Goal: Information Seeking & Learning: Learn about a topic

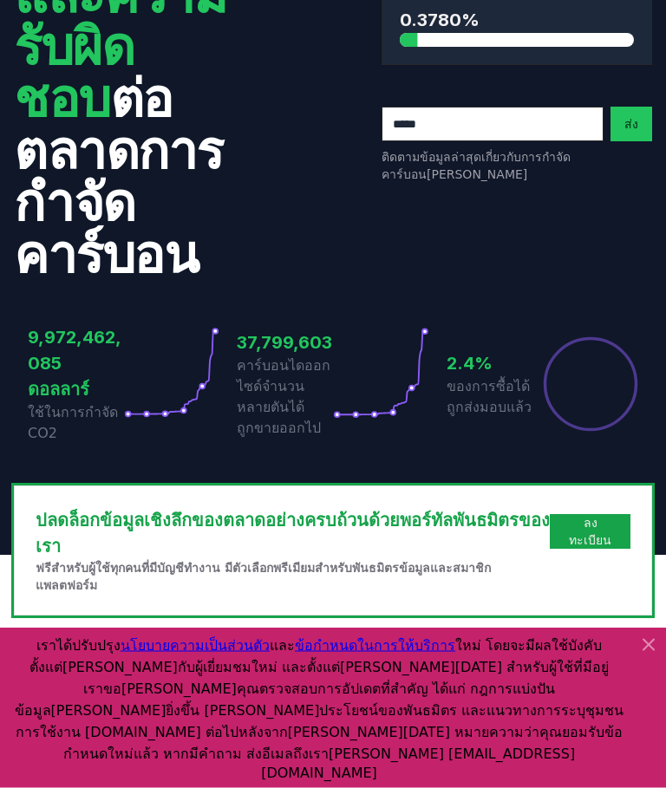
scroll to position [265, 0]
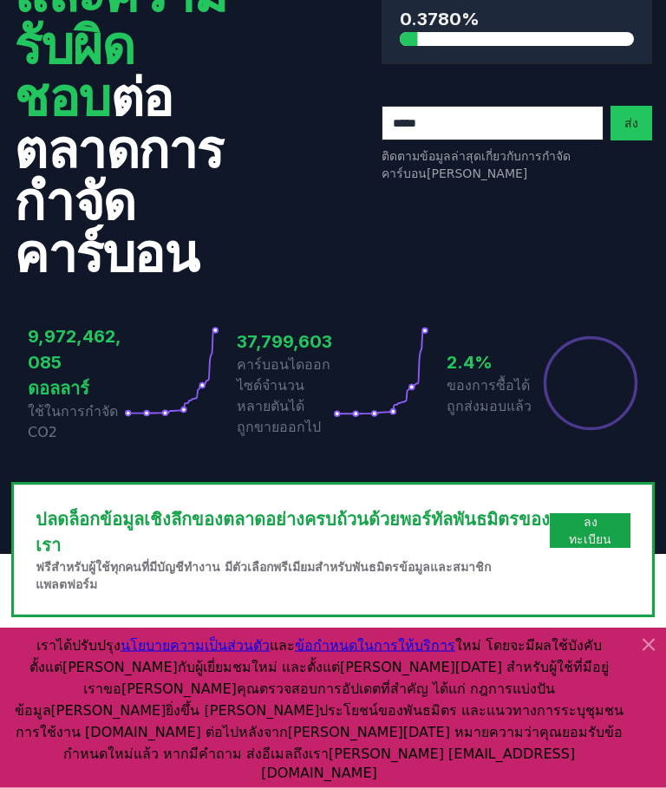
click at [640, 656] on icon at bounding box center [648, 645] width 21 height 21
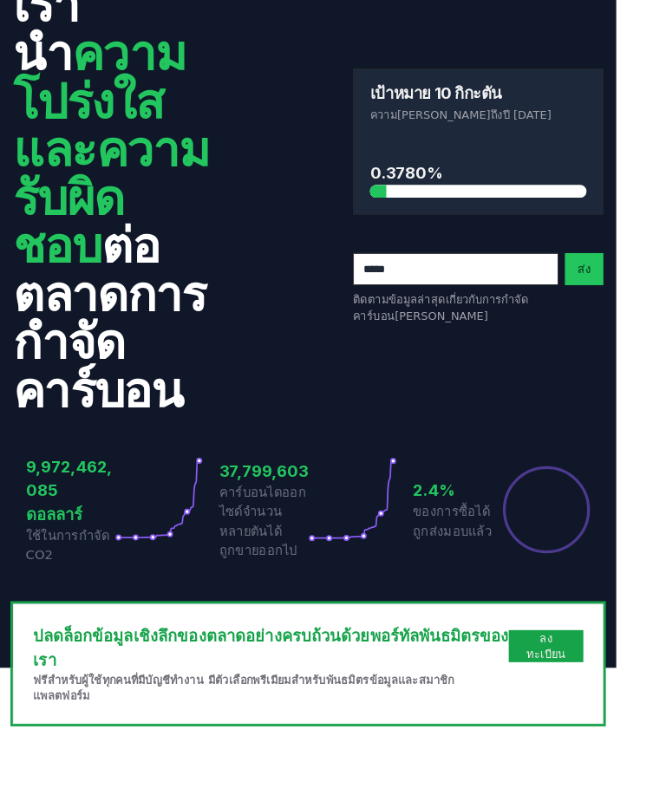
scroll to position [82, 0]
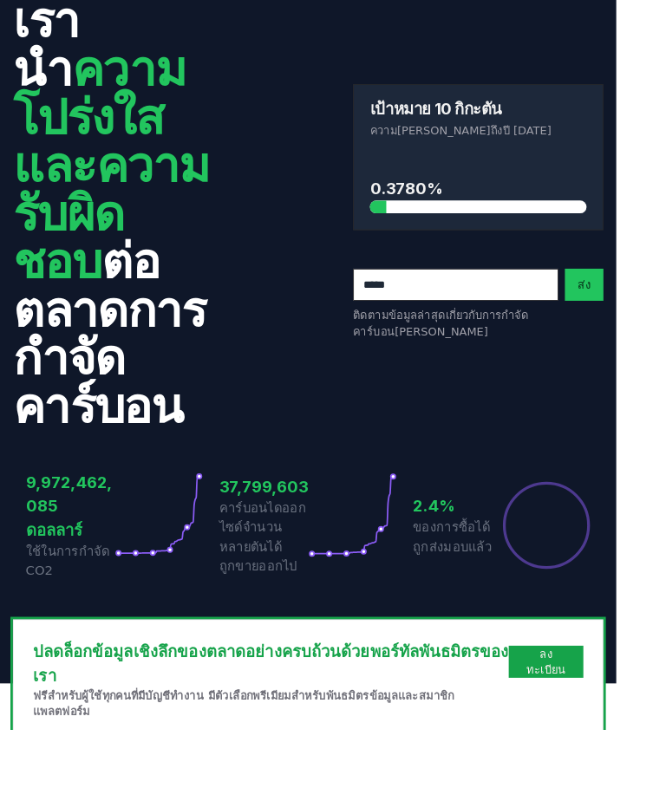
click at [598, 700] on font "ลงทะเบียน" at bounding box center [590, 715] width 42 height 31
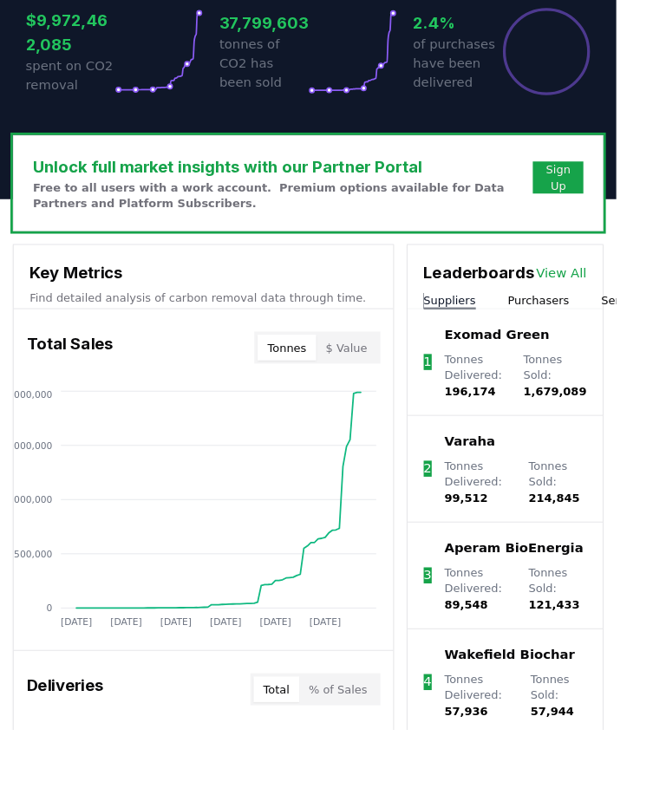
scroll to position [545, 0]
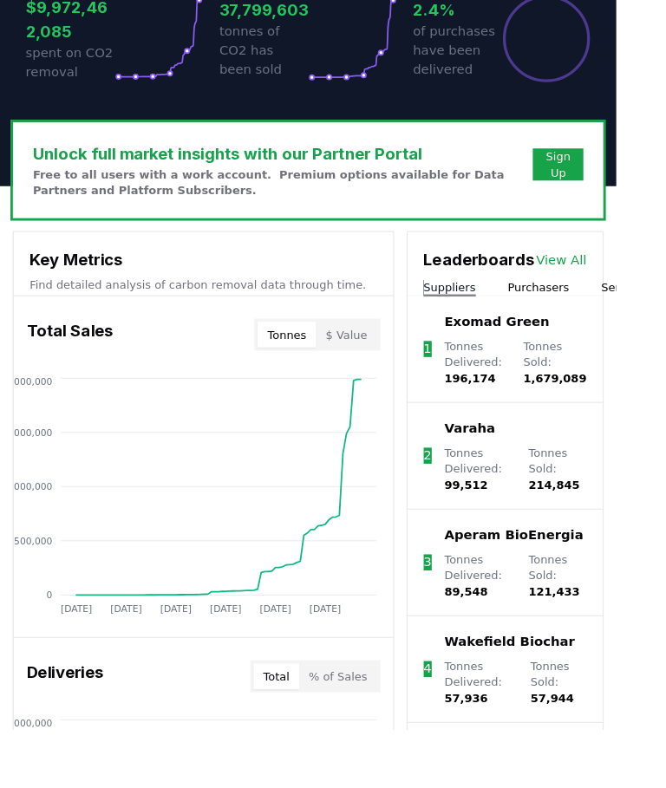
click at [619, 271] on link "View All" at bounding box center [606, 281] width 55 height 21
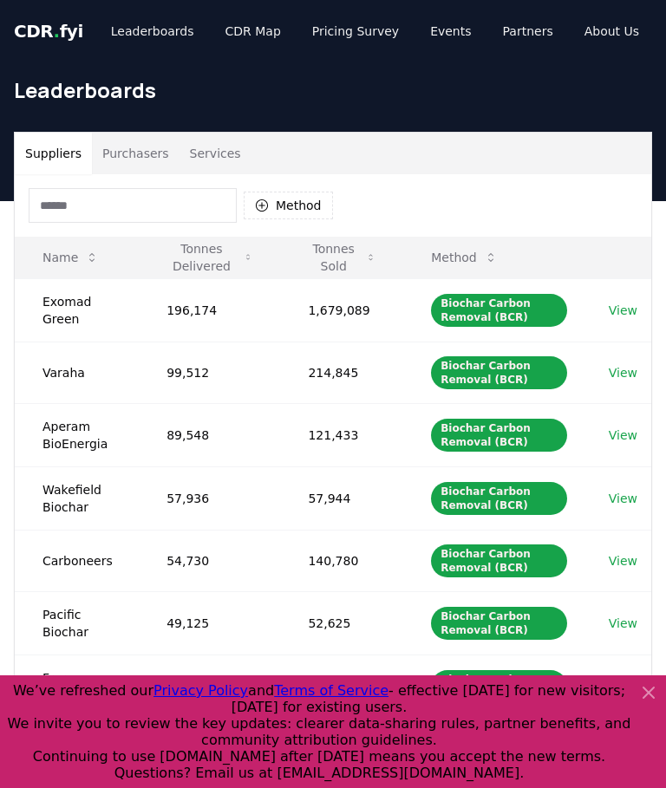
click at [644, 688] on icon at bounding box center [649, 693] width 10 height 10
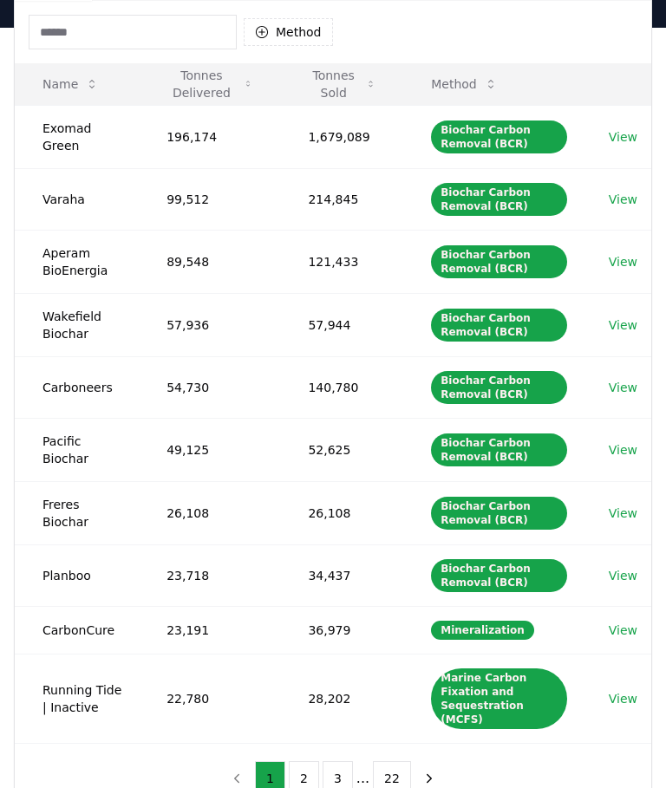
scroll to position [167, 0]
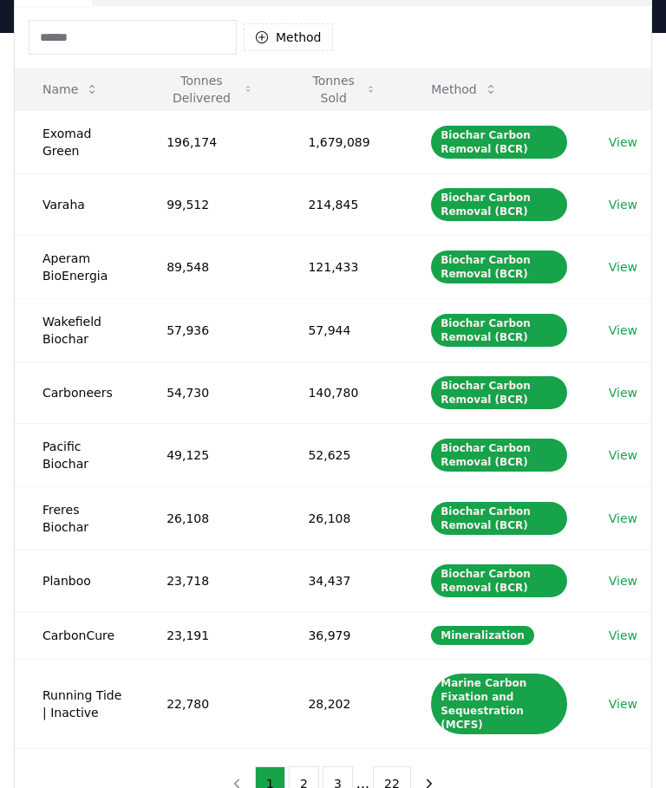
click at [244, 95] on icon at bounding box center [249, 90] width 10 height 14
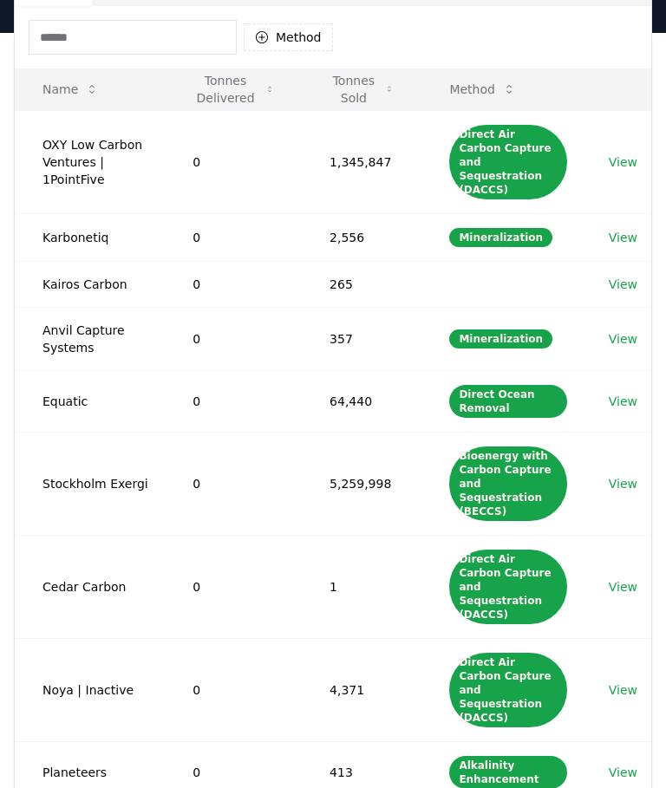
scroll to position [168, 0]
click at [272, 75] on button "Tonnes Delivered" at bounding box center [233, 89] width 109 height 35
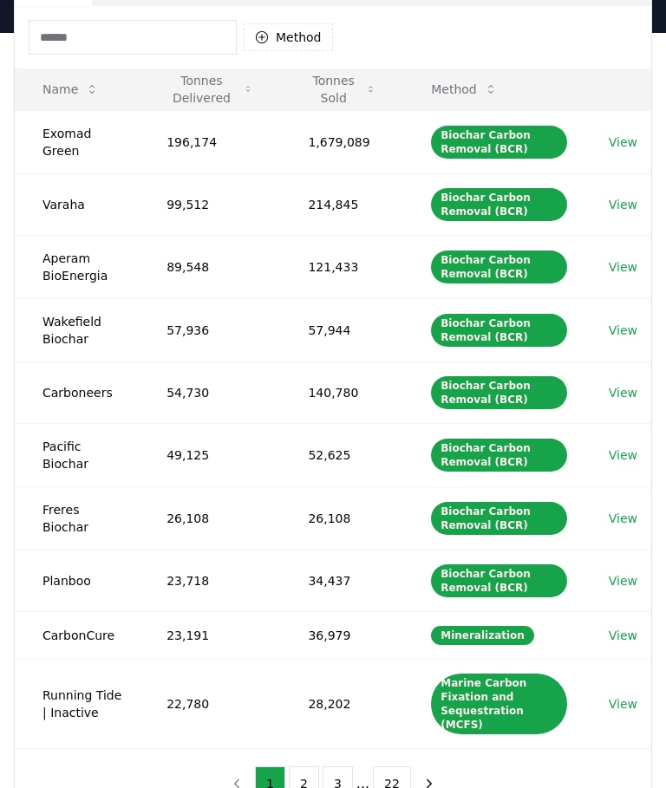
click at [366, 90] on icon at bounding box center [371, 89] width 10 height 14
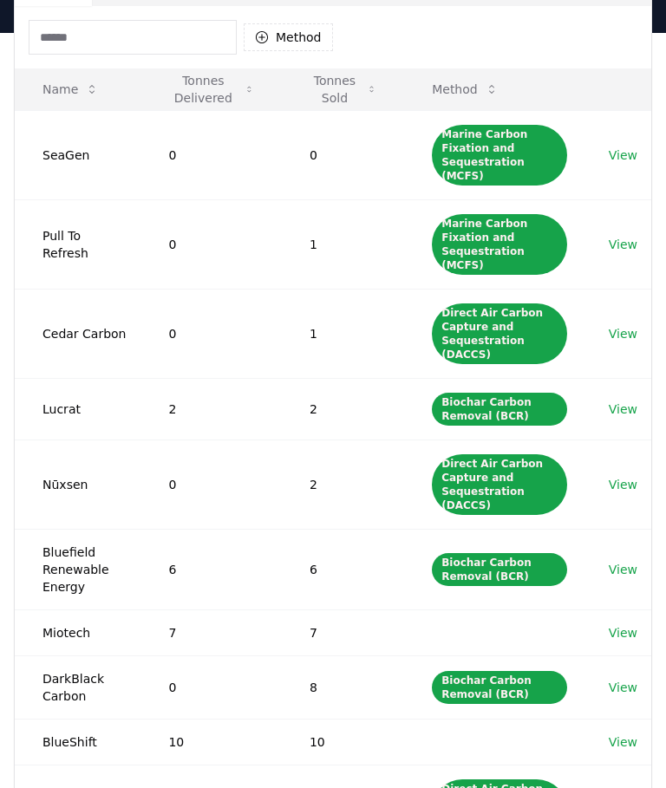
click at [353, 95] on button "Tonnes Sold" at bounding box center [343, 89] width 95 height 35
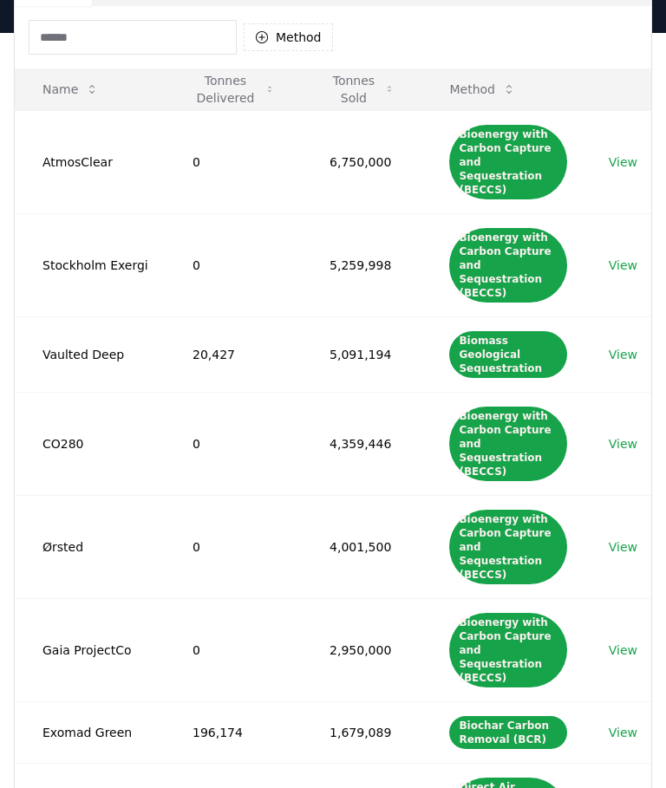
click at [265, 86] on icon at bounding box center [269, 89] width 9 height 14
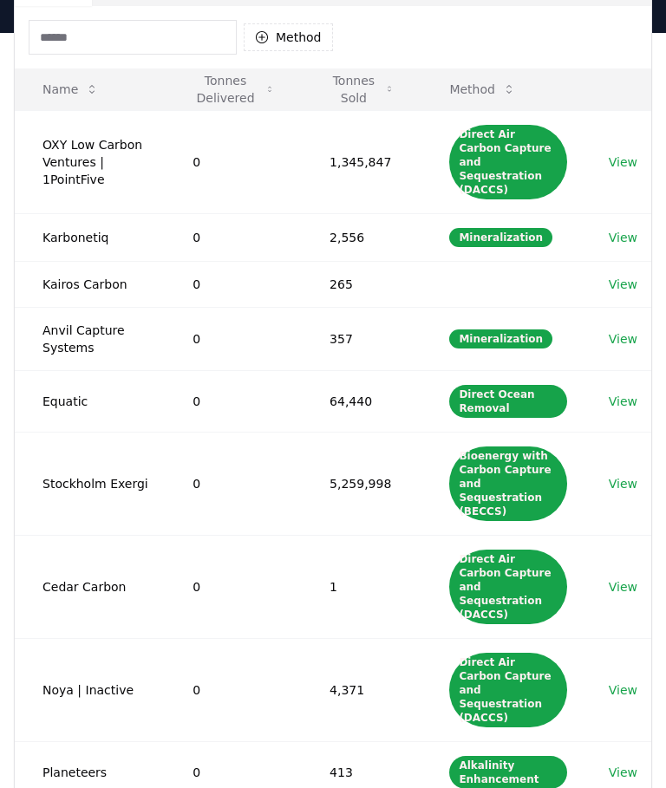
click at [265, 88] on icon at bounding box center [269, 89] width 9 height 14
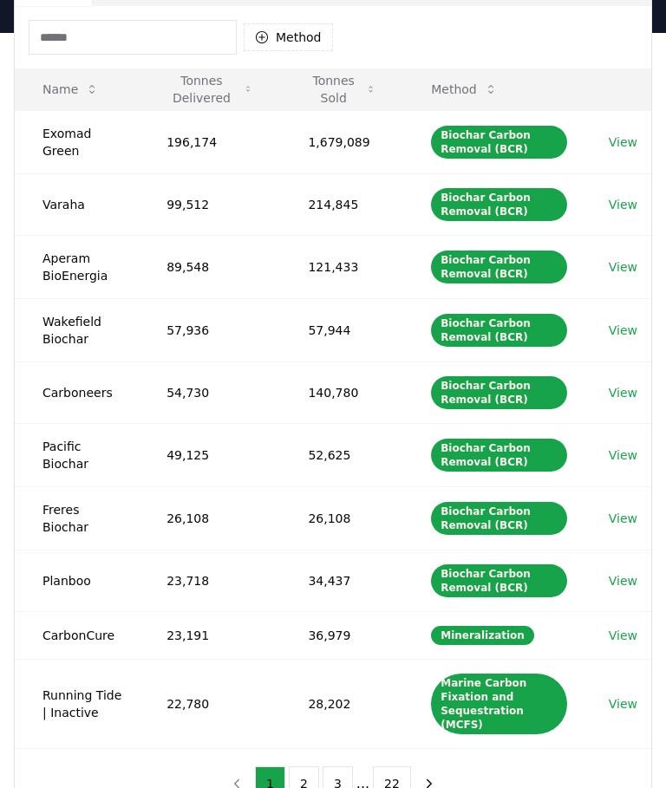
click at [484, 93] on icon at bounding box center [491, 89] width 14 height 14
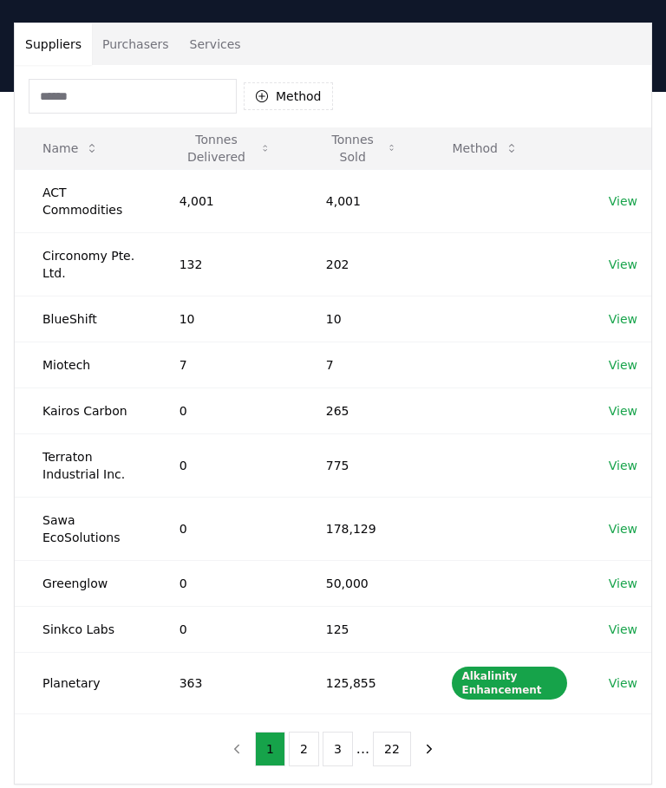
scroll to position [106, 0]
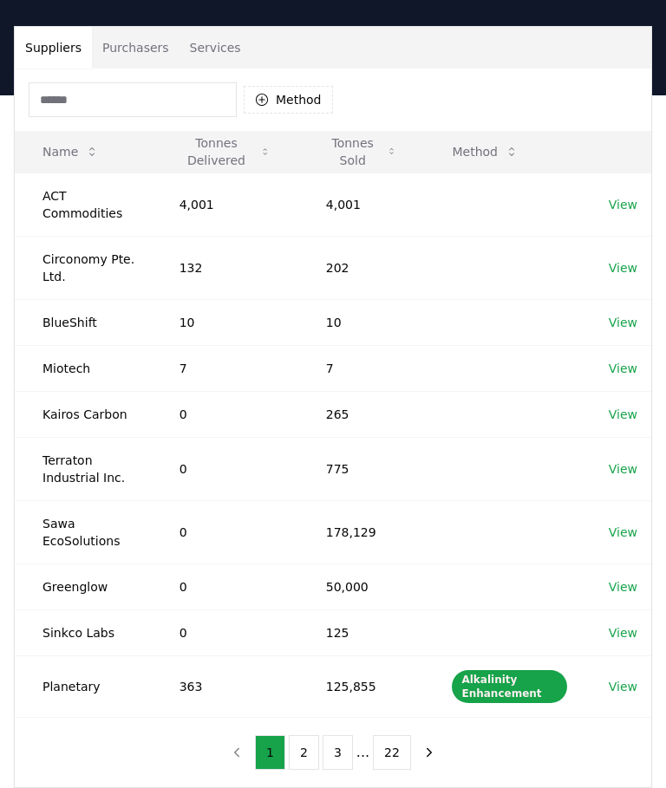
click at [513, 164] on button "Method" at bounding box center [485, 151] width 95 height 35
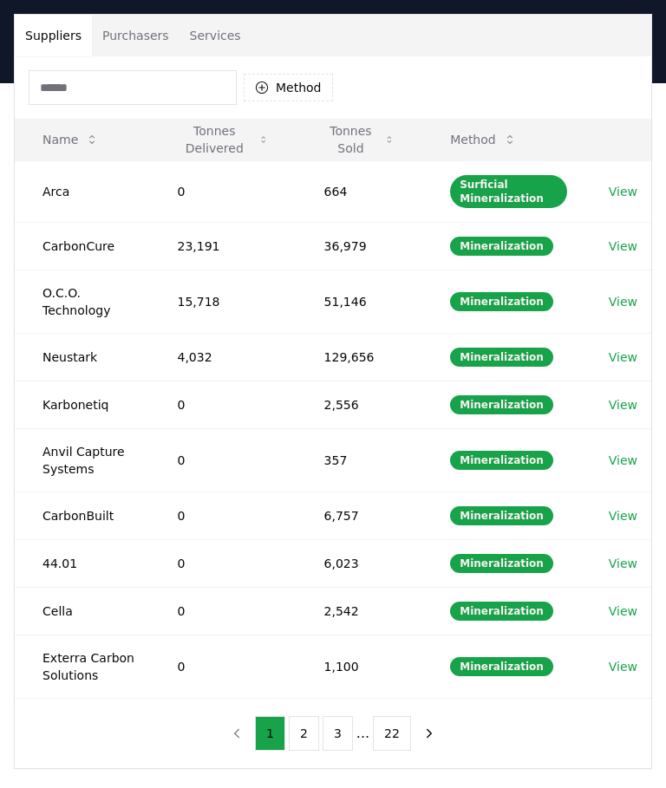
scroll to position [119, 0]
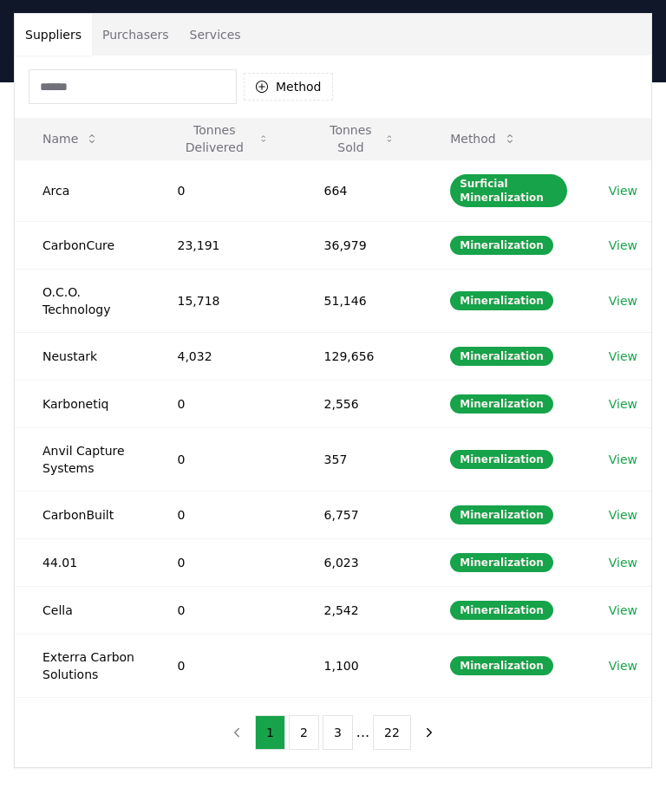
click at [525, 659] on div "Mineralization" at bounding box center [501, 666] width 103 height 19
click at [626, 657] on link "View" at bounding box center [623, 665] width 29 height 17
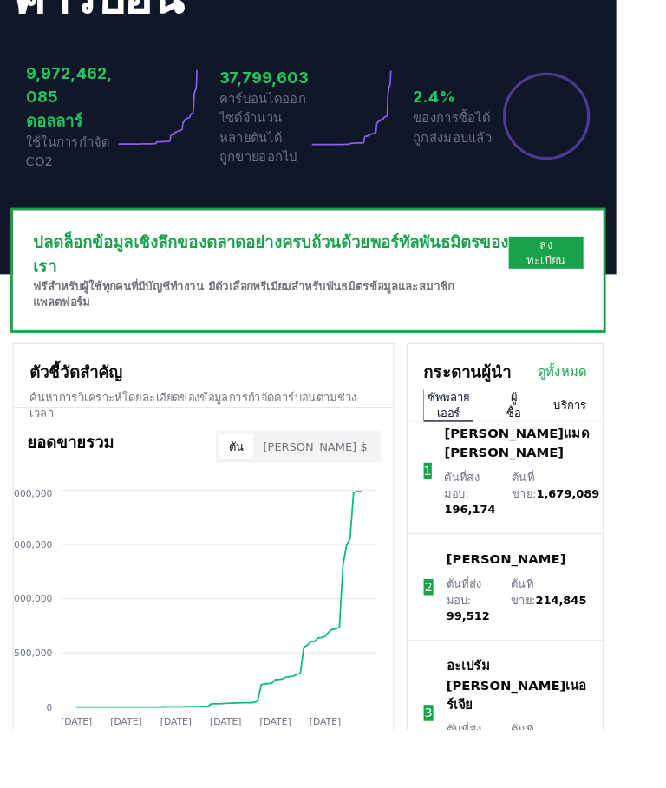
scroll to position [508, 0]
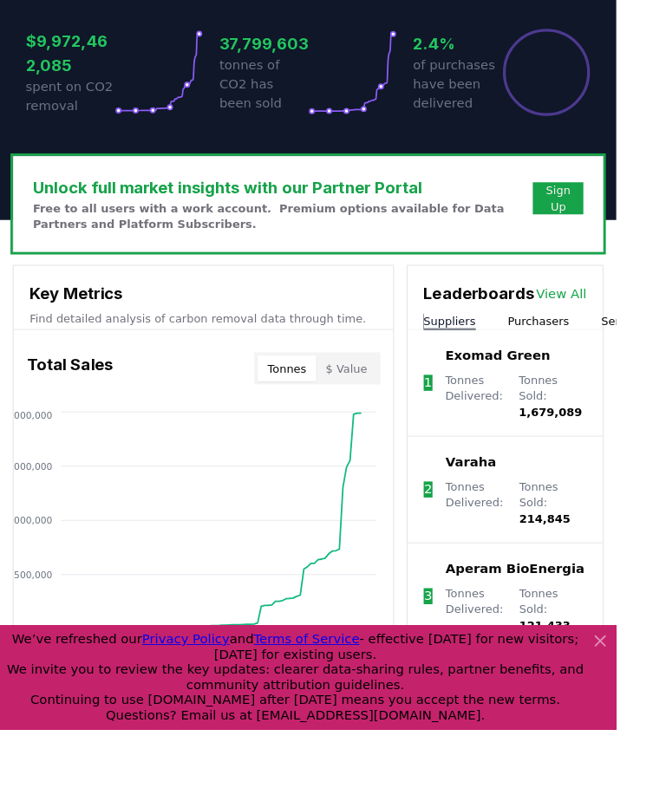
click at [654, 698] on icon at bounding box center [649, 693] width 10 height 10
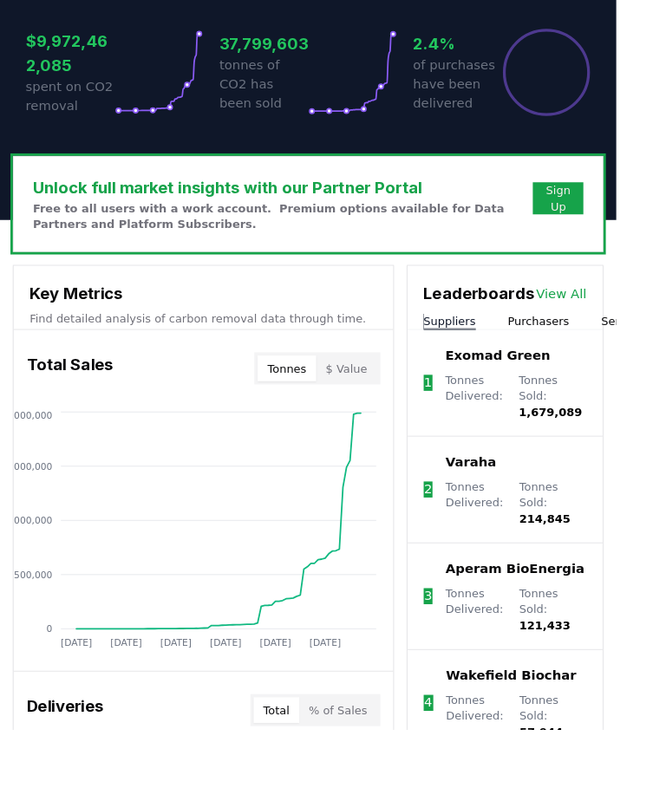
click at [592, 338] on button "Purchasers" at bounding box center [582, 346] width 67 height 17
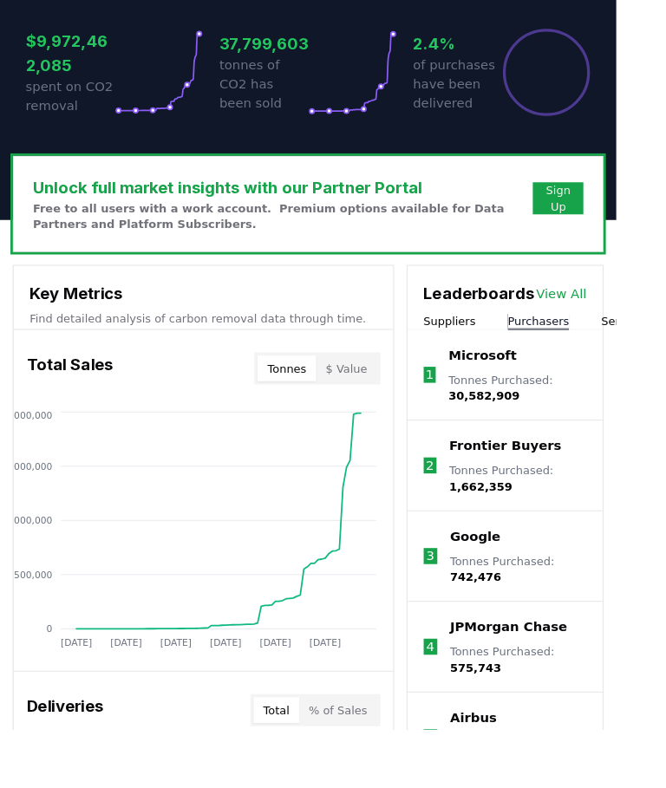
click at [537, 374] on p "Microsoft" at bounding box center [522, 384] width 74 height 21
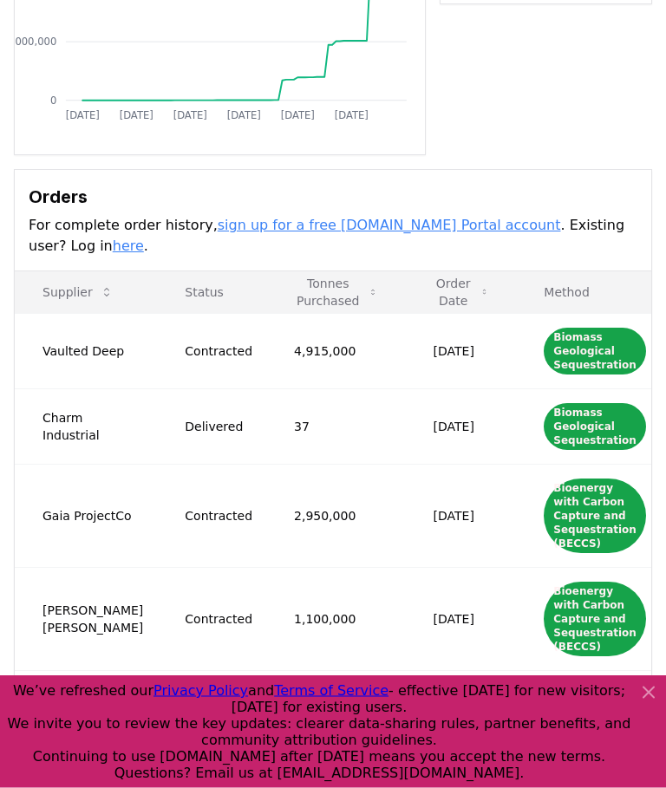
scroll to position [349, 0]
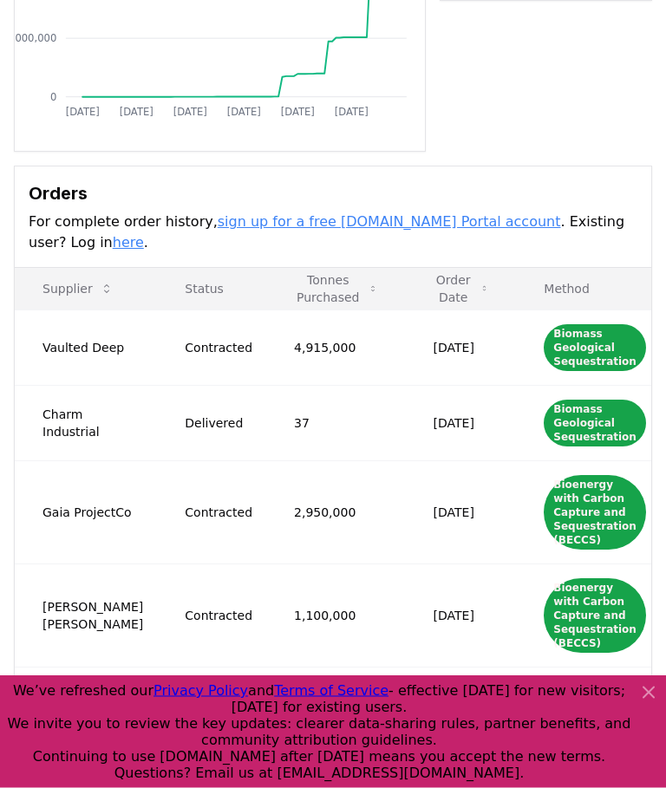
click at [638, 703] on icon at bounding box center [648, 693] width 21 height 21
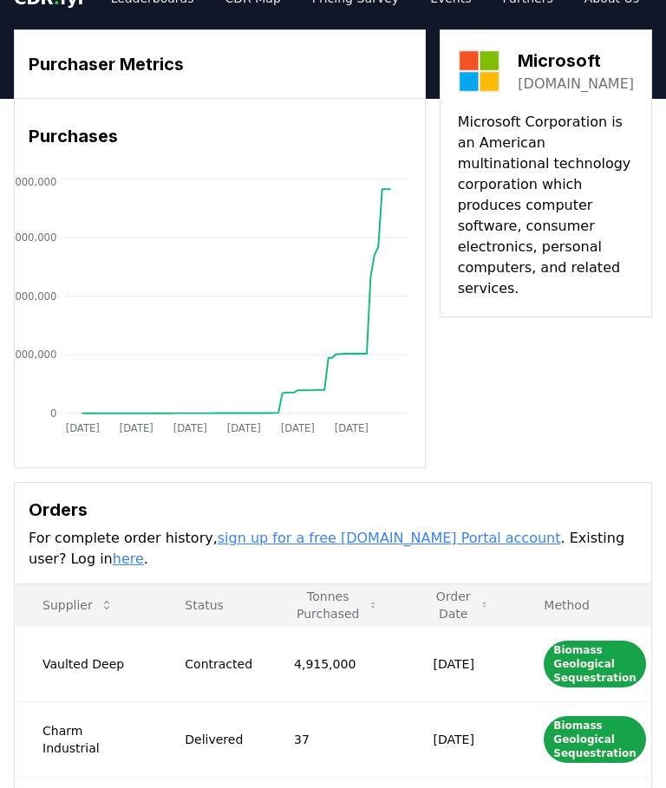
scroll to position [0, 0]
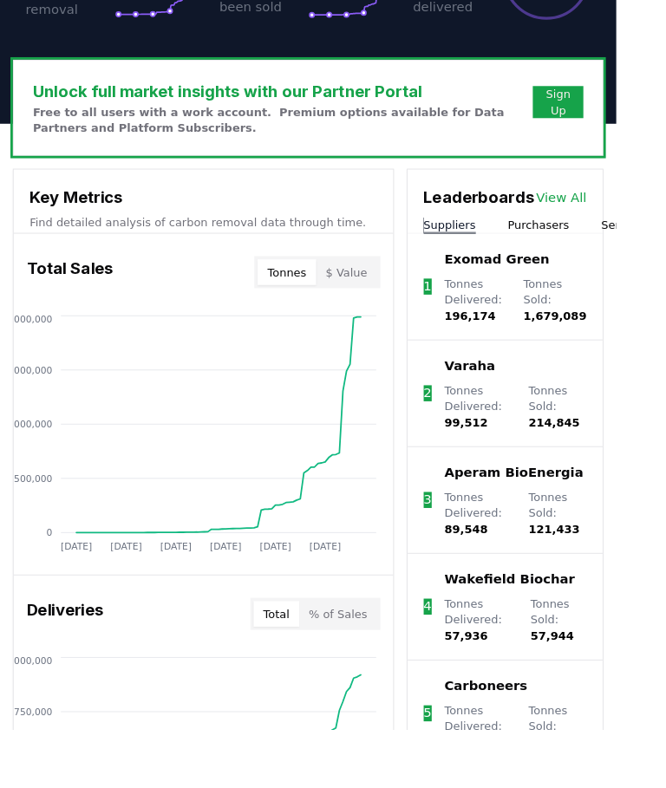
scroll to position [613, 0]
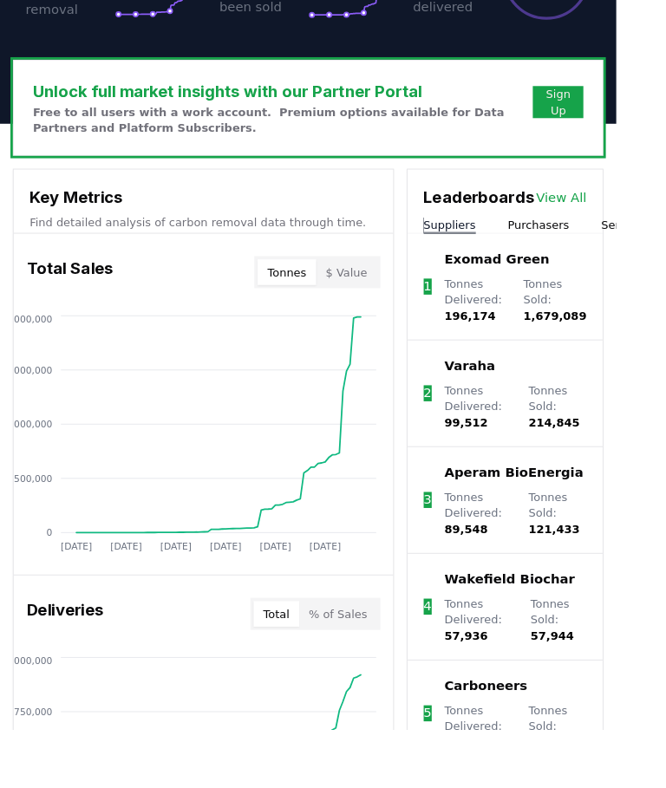
click at [626, 203] on link "View All" at bounding box center [606, 213] width 55 height 21
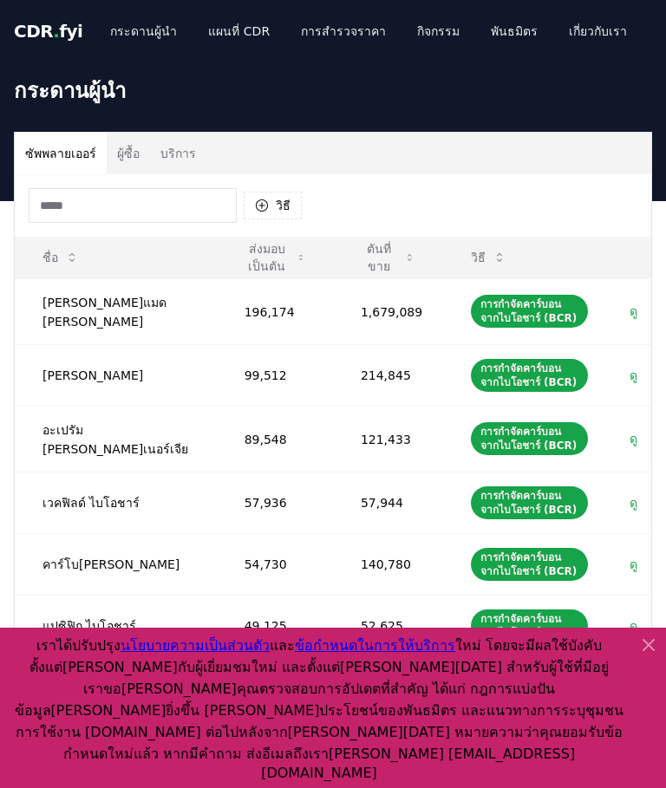
click at [115, 149] on button "ผู้ซื้อ" at bounding box center [128, 154] width 43 height 42
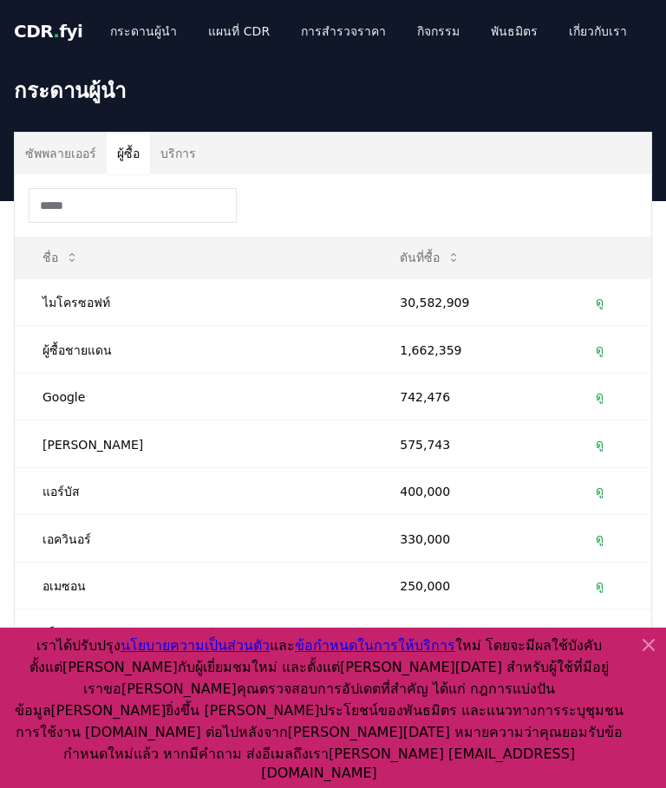
click at [170, 160] on font "บริการ" at bounding box center [178, 154] width 36 height 14
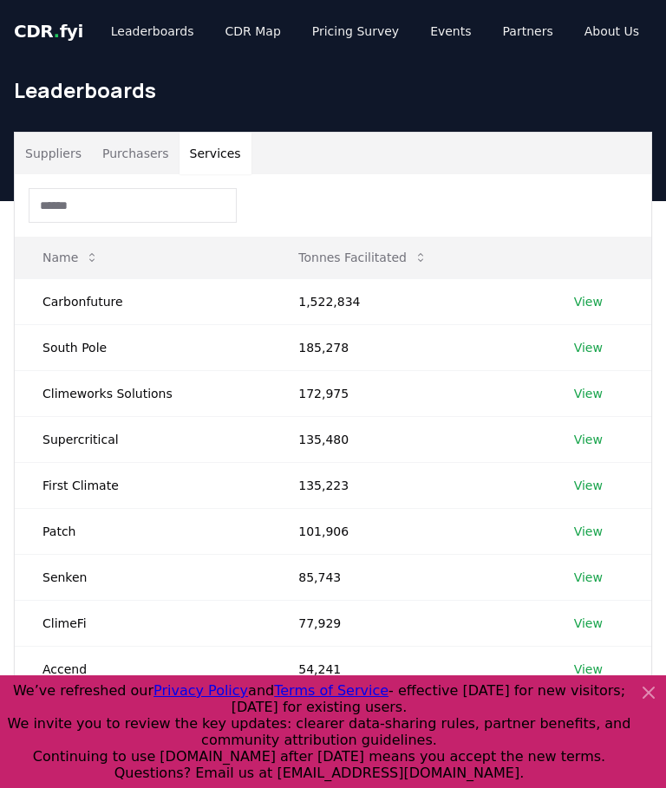
click at [655, 687] on icon at bounding box center [648, 693] width 21 height 21
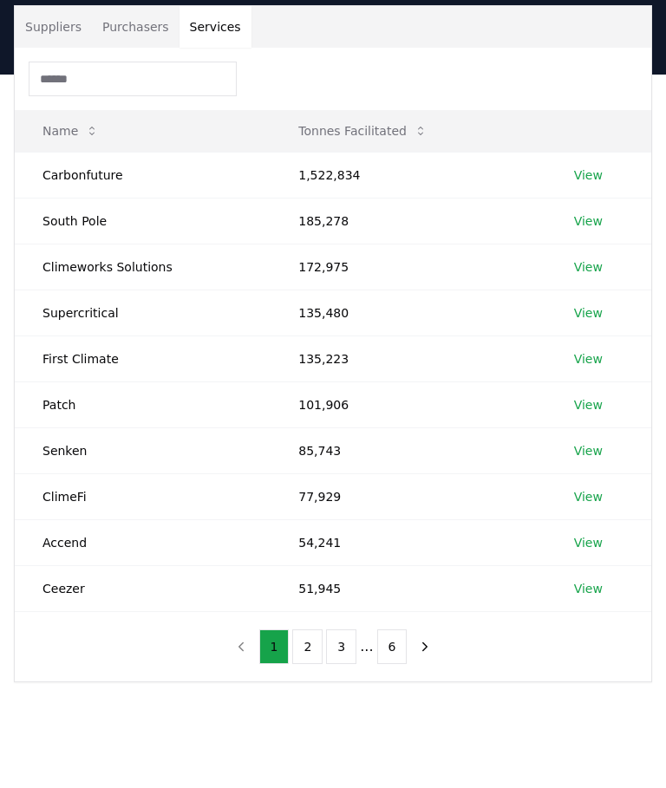
scroll to position [127, 0]
click at [315, 651] on button "2" at bounding box center [307, 647] width 30 height 35
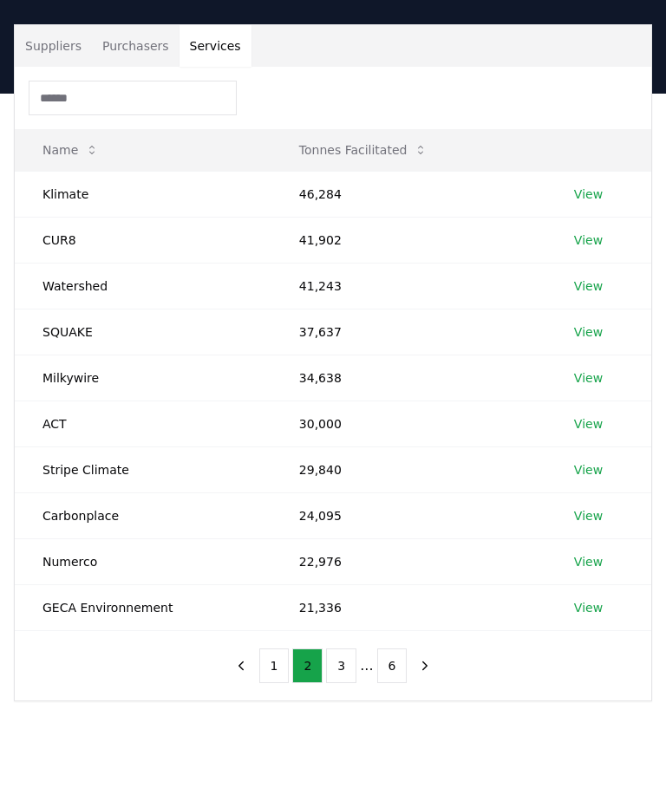
scroll to position [121, 0]
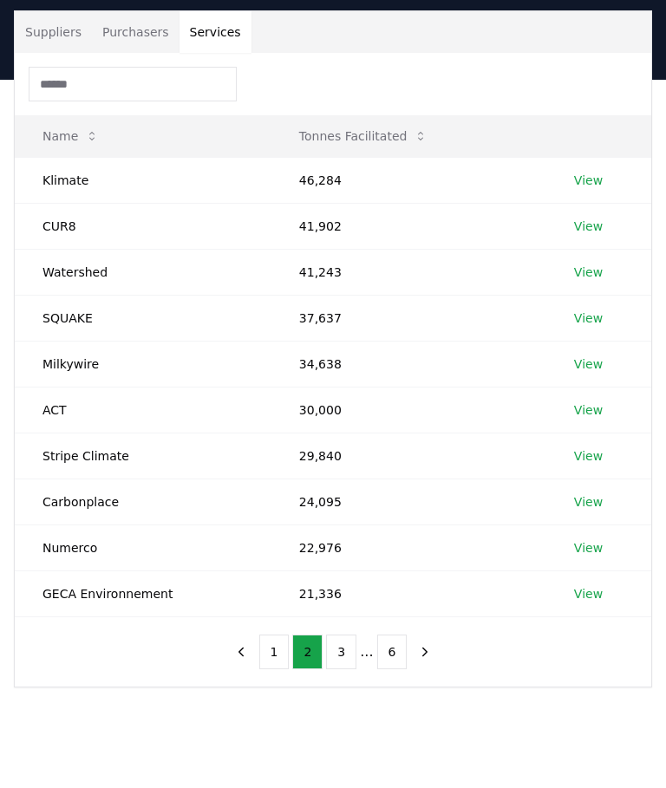
click at [345, 650] on button "3" at bounding box center [341, 652] width 30 height 35
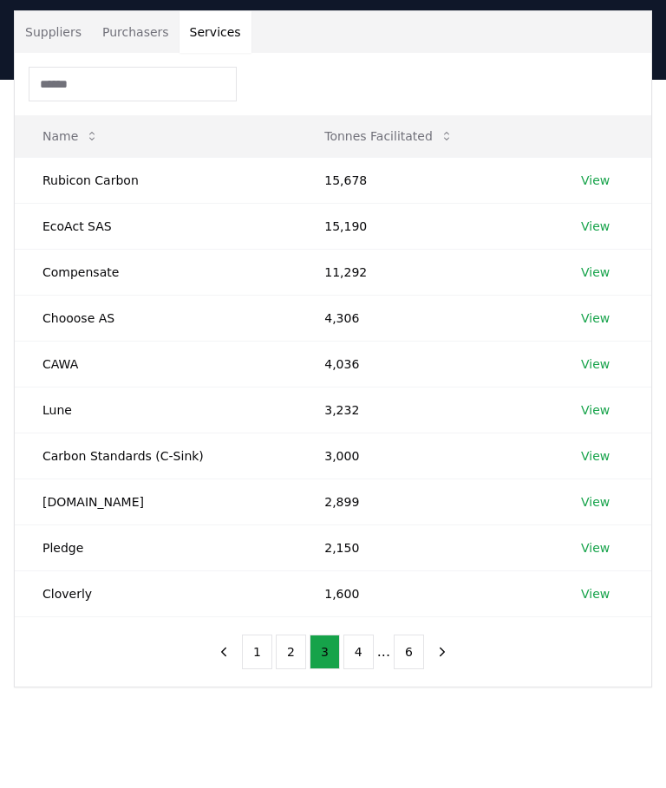
click at [356, 658] on button "4" at bounding box center [358, 652] width 30 height 35
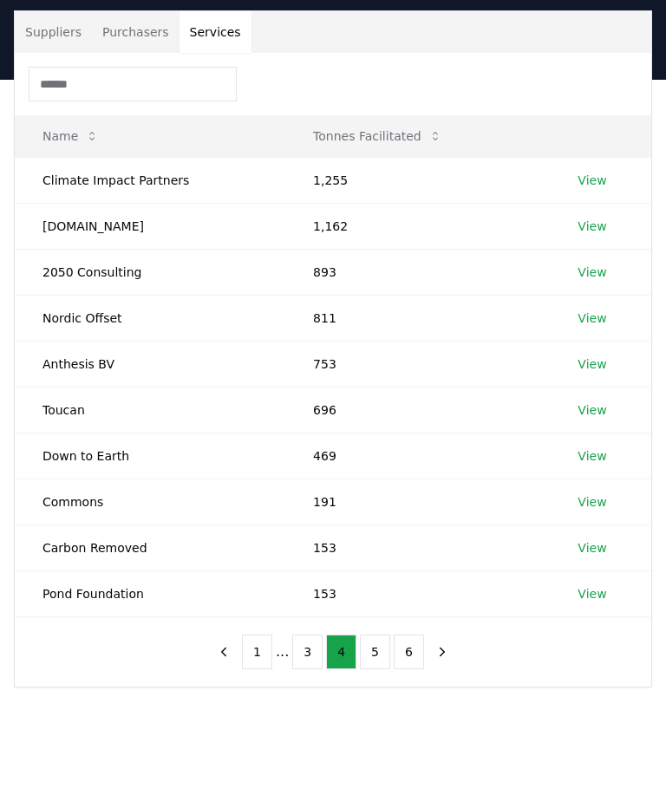
click at [361, 649] on button "5" at bounding box center [375, 652] width 30 height 35
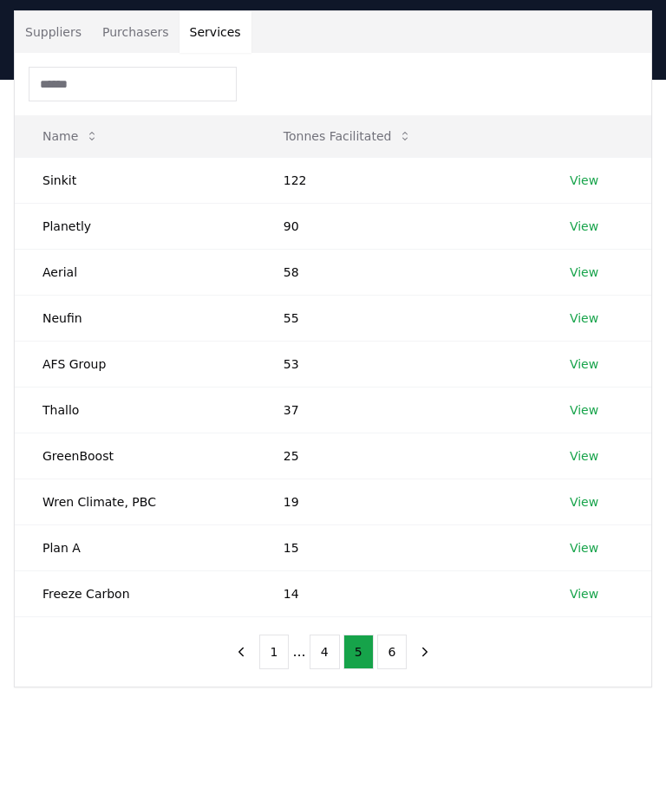
click at [280, 644] on button "1" at bounding box center [274, 652] width 30 height 35
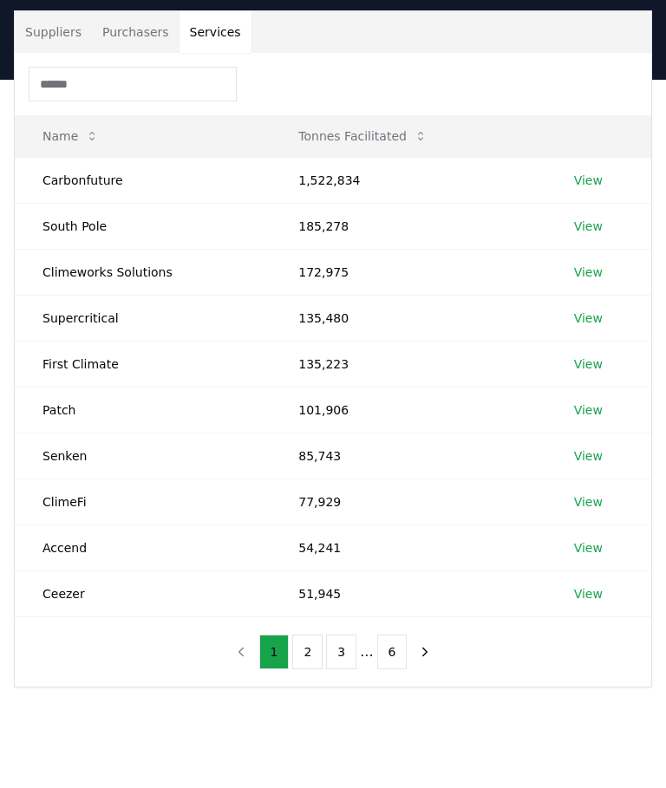
click at [116, 29] on button "Purchasers" at bounding box center [136, 32] width 88 height 42
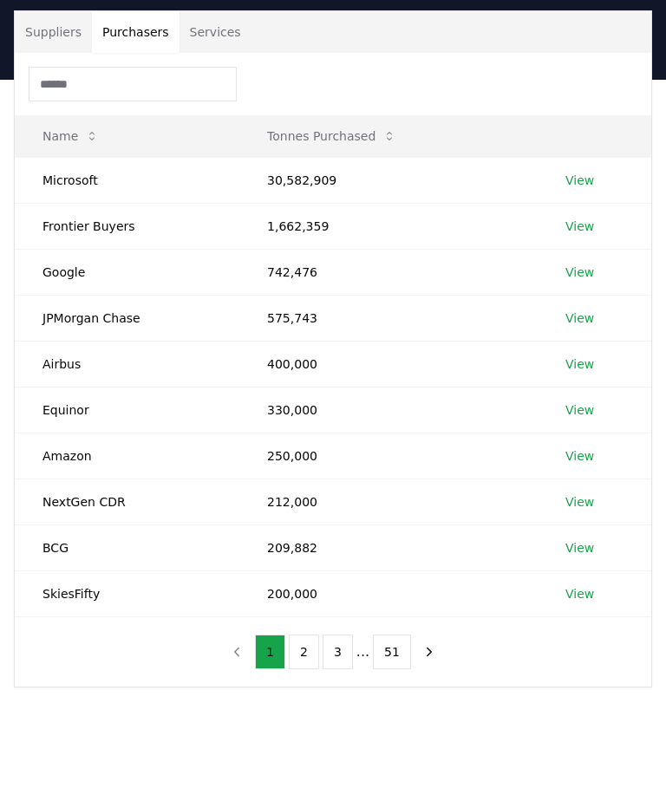
click at [56, 46] on button "Suppliers" at bounding box center [53, 32] width 77 height 42
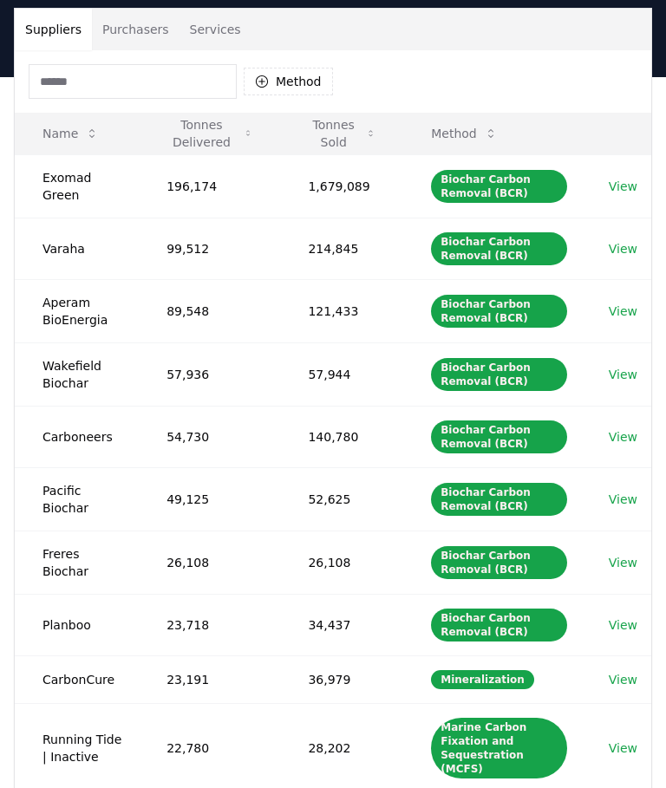
scroll to position [122, 0]
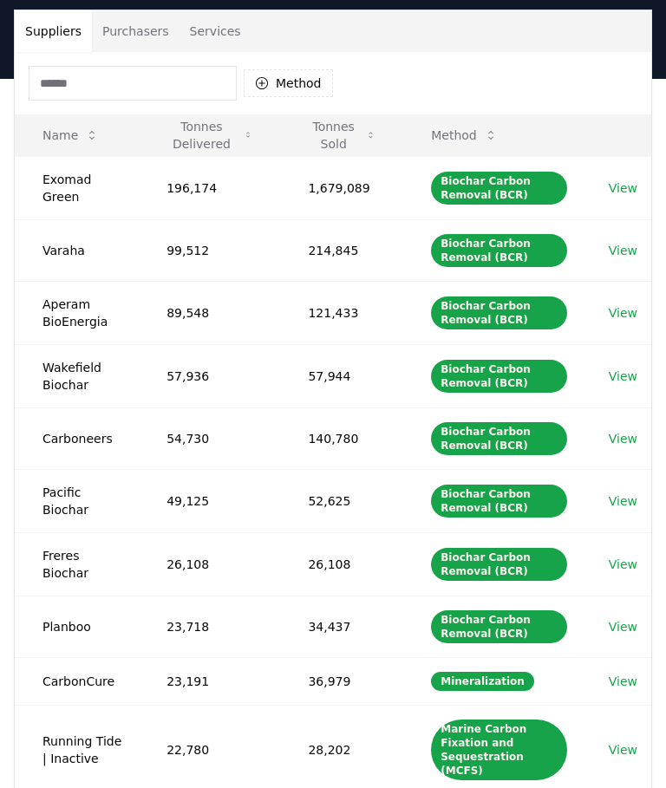
click at [624, 631] on link "View" at bounding box center [623, 626] width 29 height 17
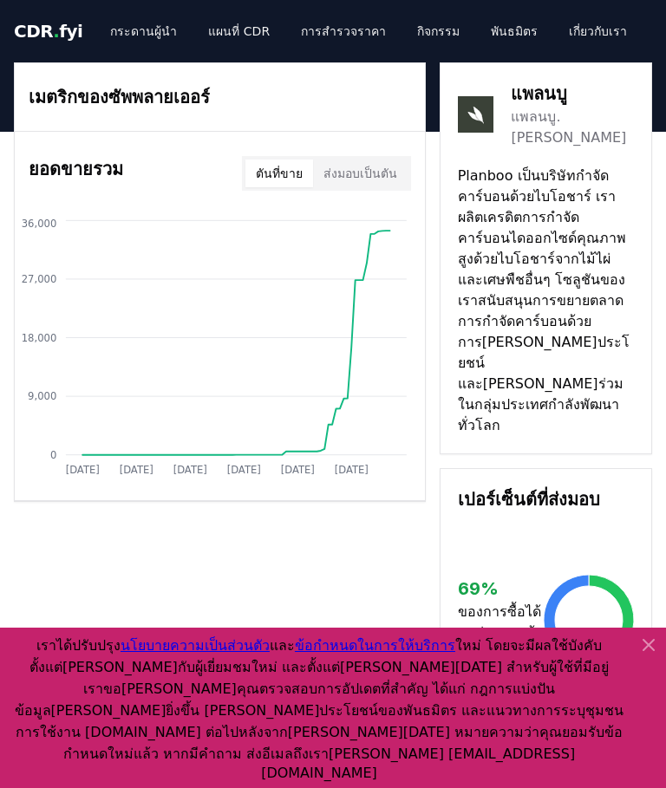
click at [647, 650] on icon at bounding box center [649, 645] width 10 height 10
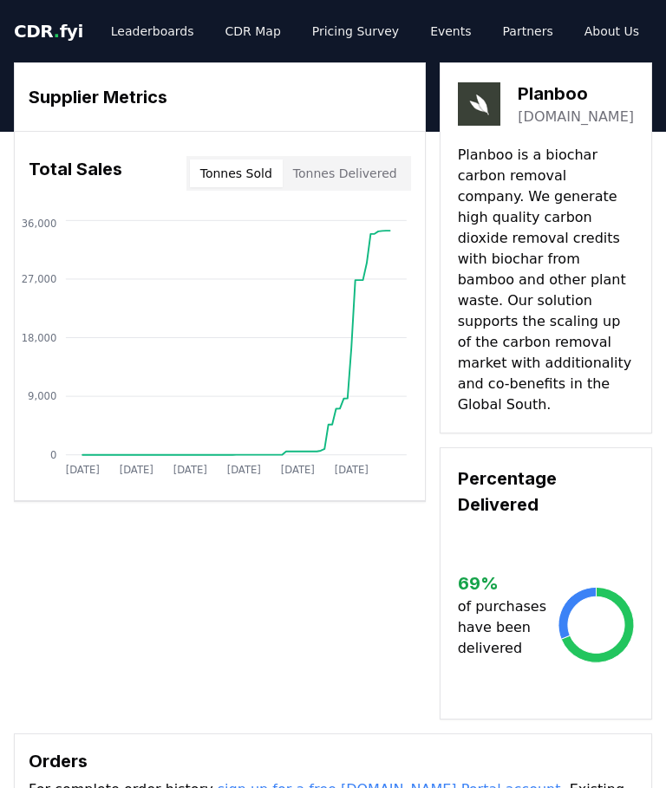
click at [390, 170] on button "Tonnes Delivered" at bounding box center [345, 174] width 125 height 28
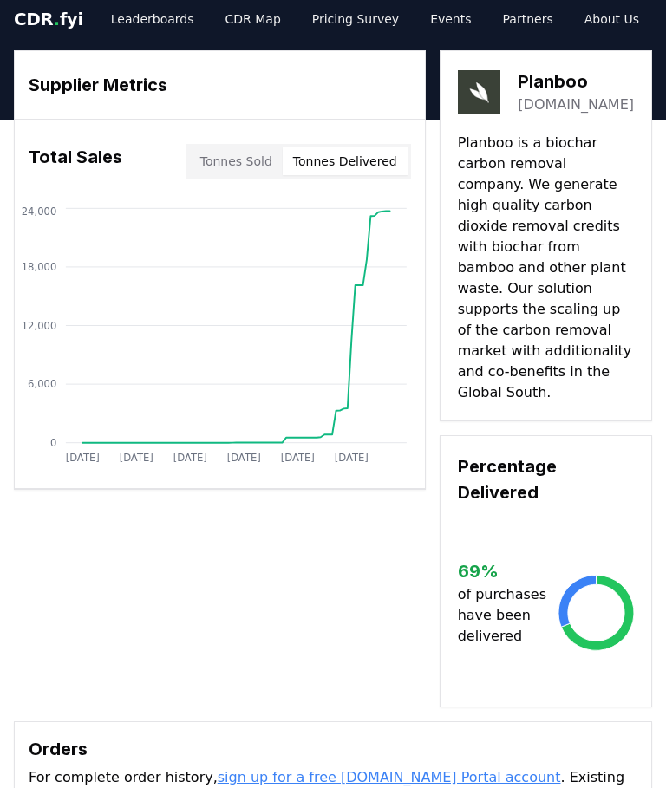
click at [260, 167] on button "Tonnes Sold" at bounding box center [236, 162] width 93 height 28
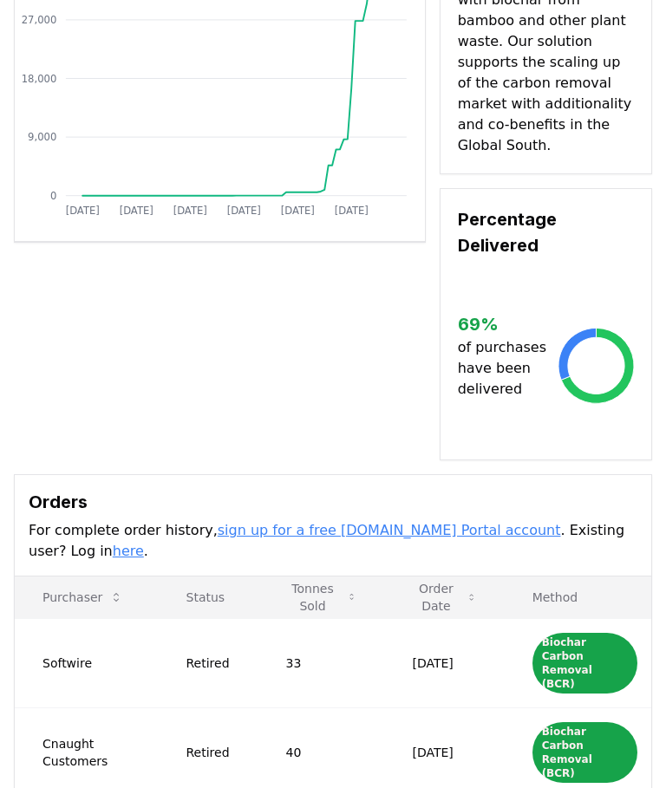
scroll to position [303, 0]
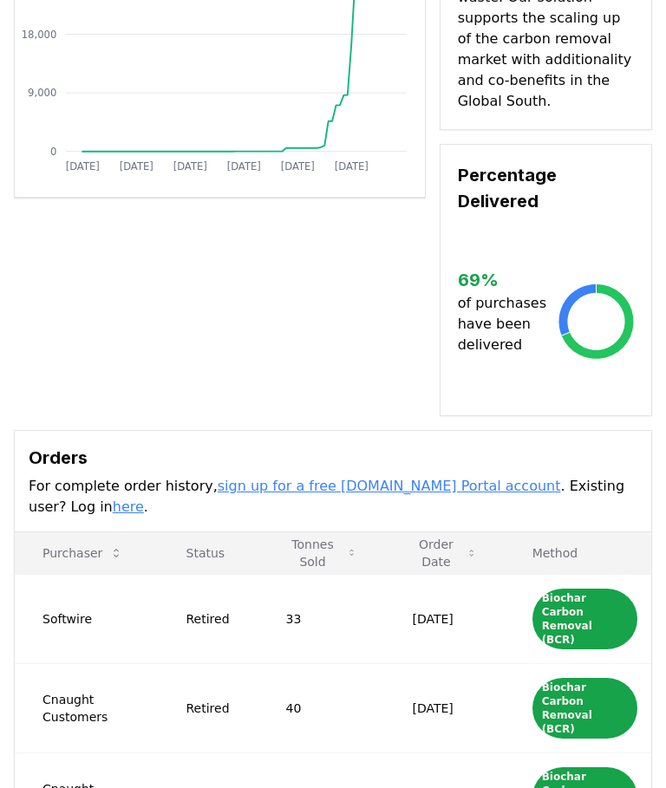
click at [144, 500] on link "here" at bounding box center [128, 508] width 31 height 16
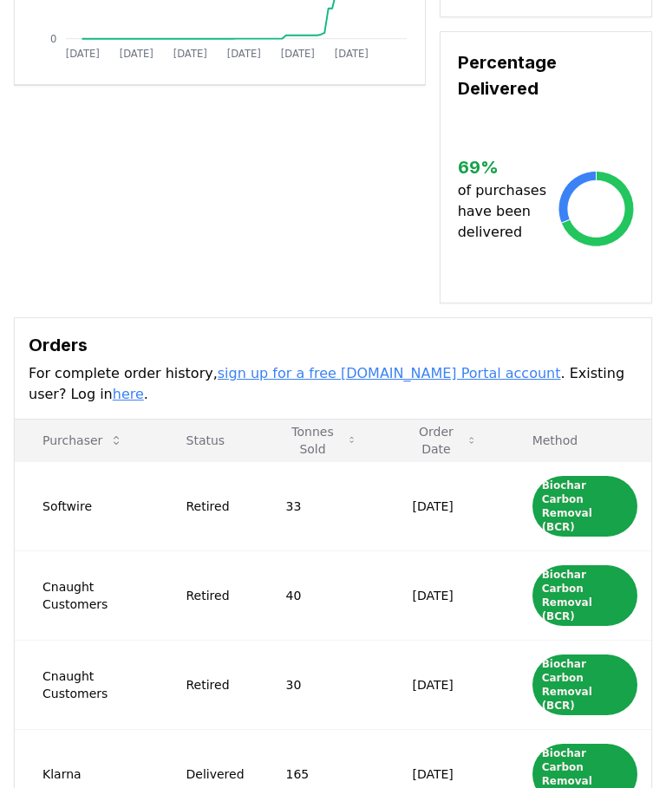
scroll to position [416, 0]
click at [580, 476] on div "Biochar Carbon Removal (BCR)" at bounding box center [585, 506] width 105 height 61
click at [605, 476] on div "Biochar Carbon Removal (BCR)" at bounding box center [585, 506] width 105 height 61
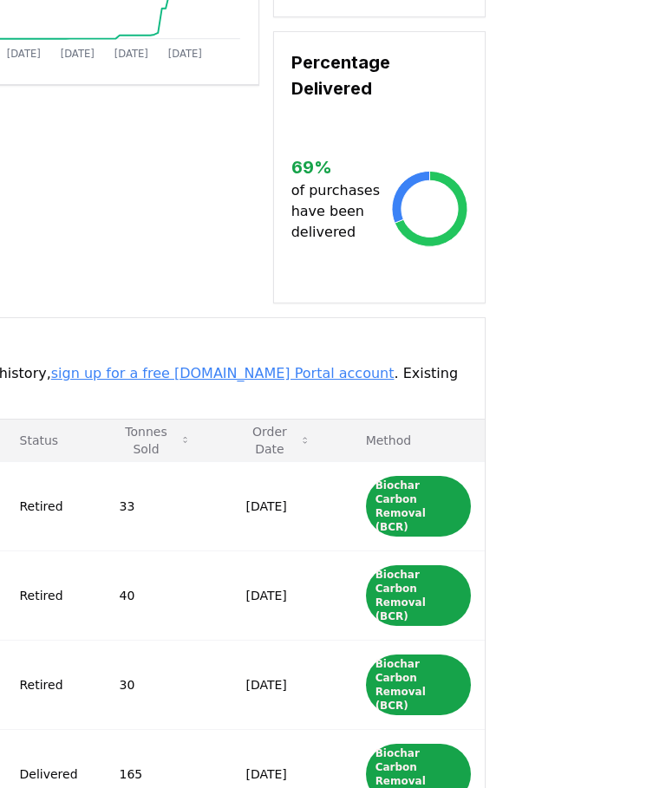
scroll to position [415, 194]
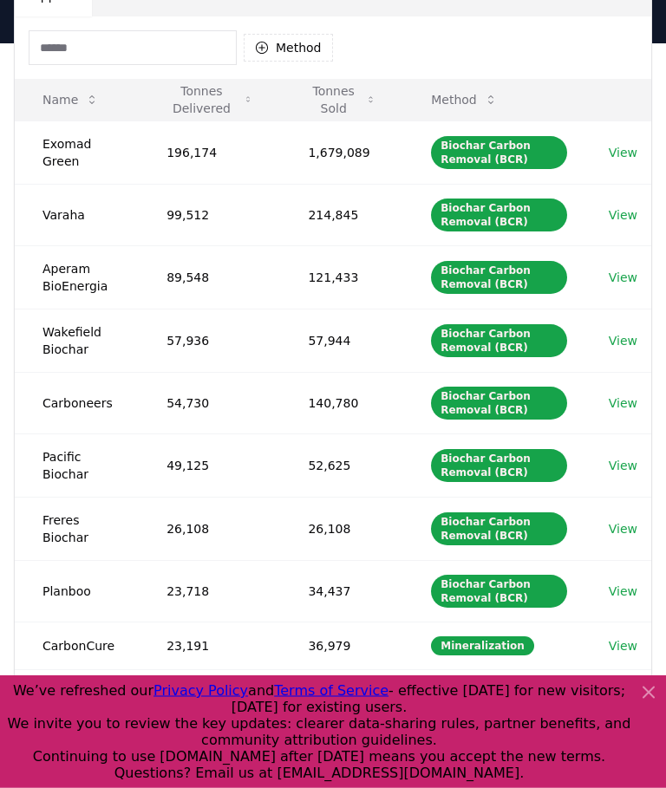
scroll to position [158, 0]
click at [625, 154] on link "View" at bounding box center [623, 152] width 29 height 17
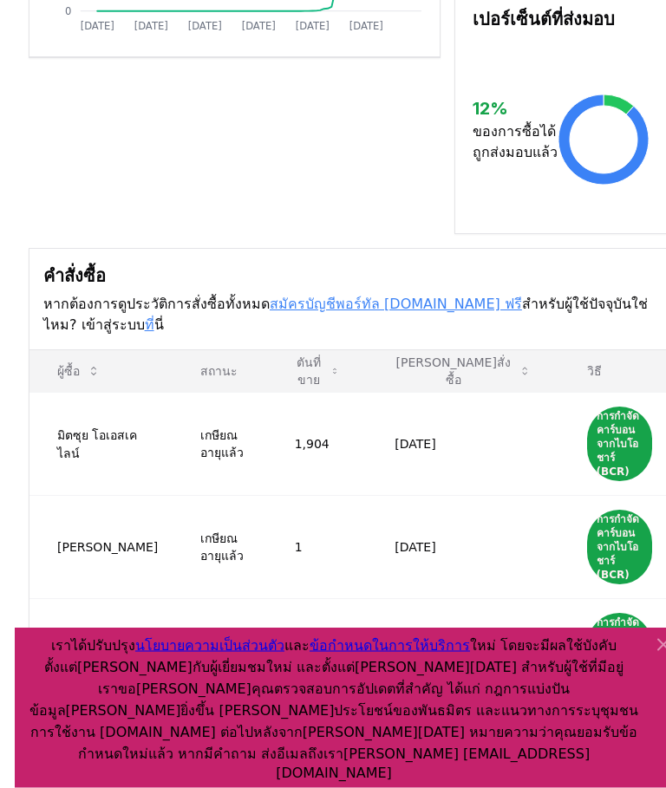
scroll to position [485, 0]
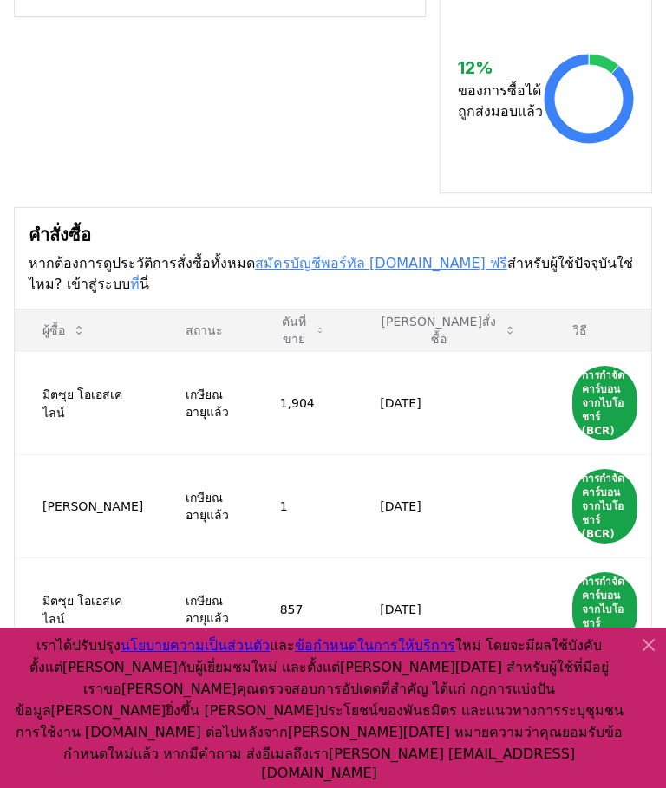
click at [644, 650] on icon at bounding box center [649, 645] width 10 height 10
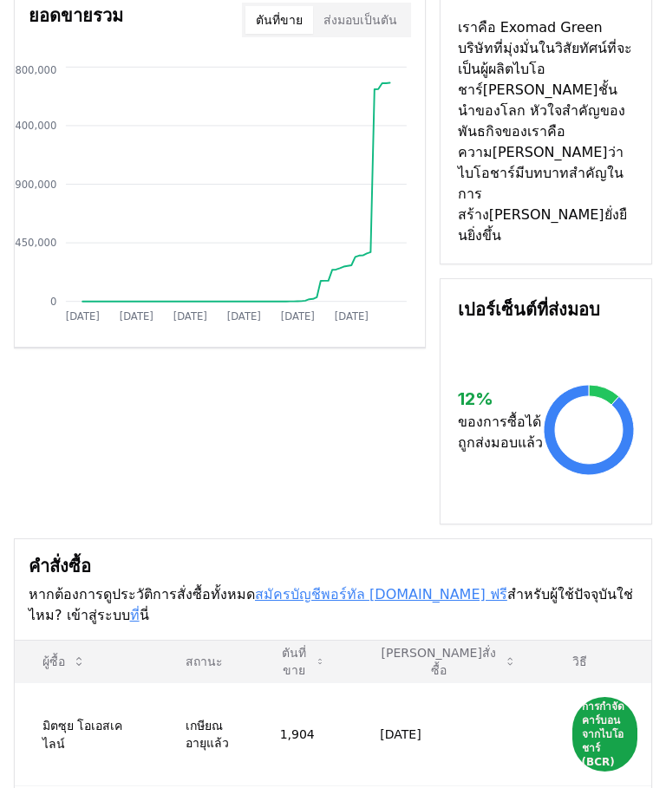
scroll to position [0, 0]
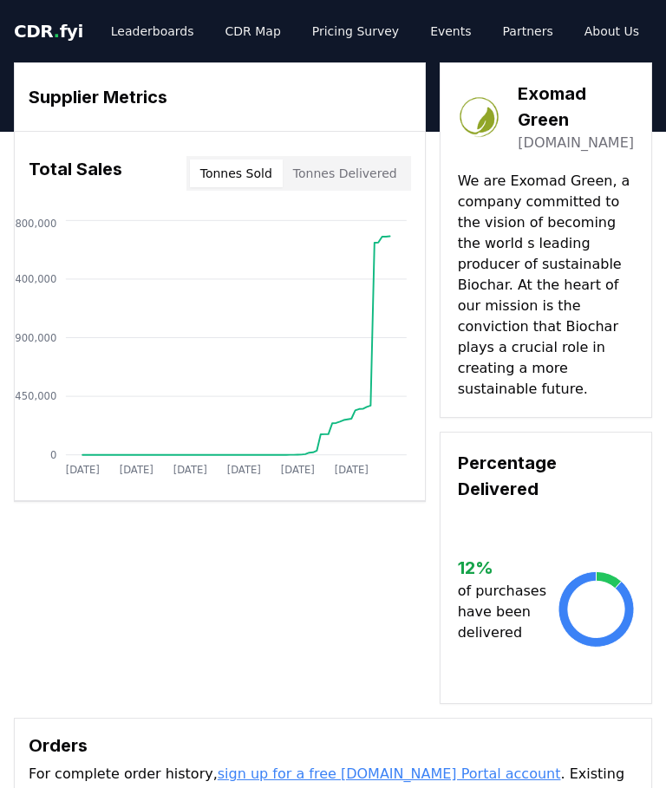
click at [390, 165] on button "Tonnes Delivered" at bounding box center [345, 174] width 125 height 28
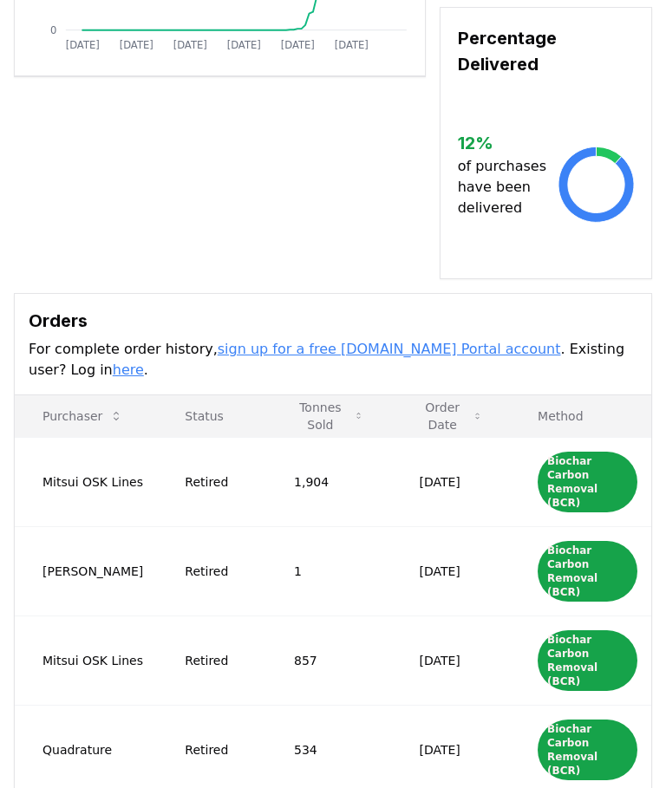
scroll to position [525, 0]
